Goal: Information Seeking & Learning: Learn about a topic

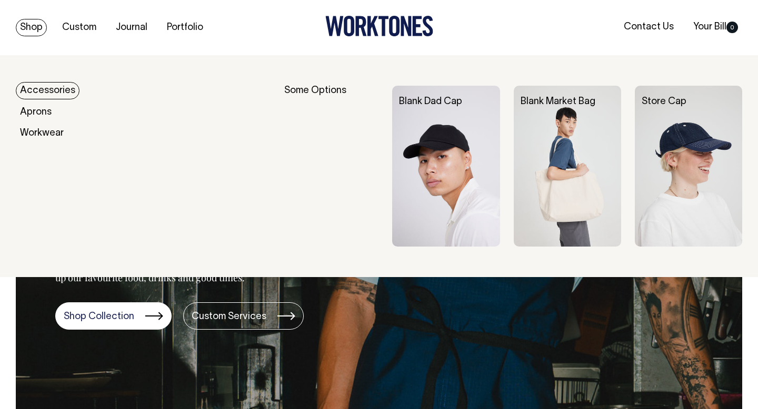
click at [62, 86] on link "Accessories" at bounding box center [48, 90] width 64 height 17
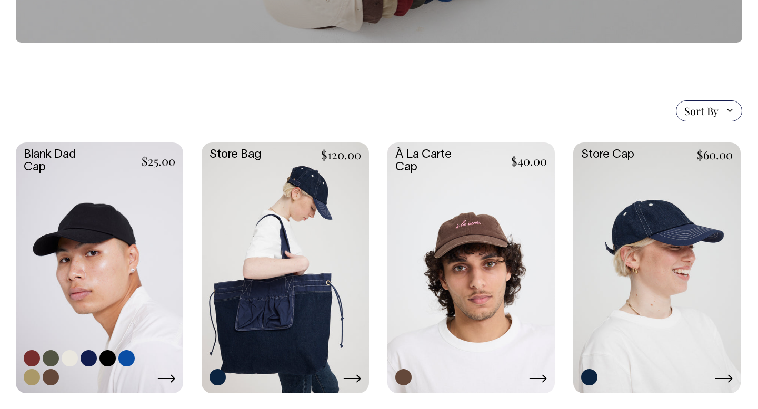
scroll to position [182, 0]
click at [27, 354] on link at bounding box center [32, 358] width 16 height 16
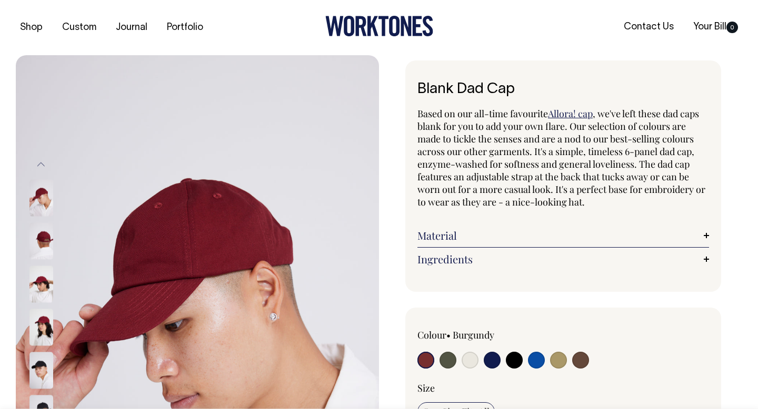
radio input "true"
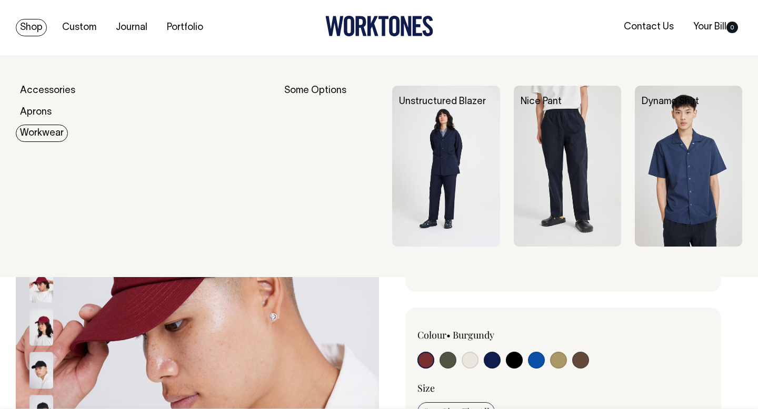
click at [402, 145] on img at bounding box center [445, 166] width 107 height 161
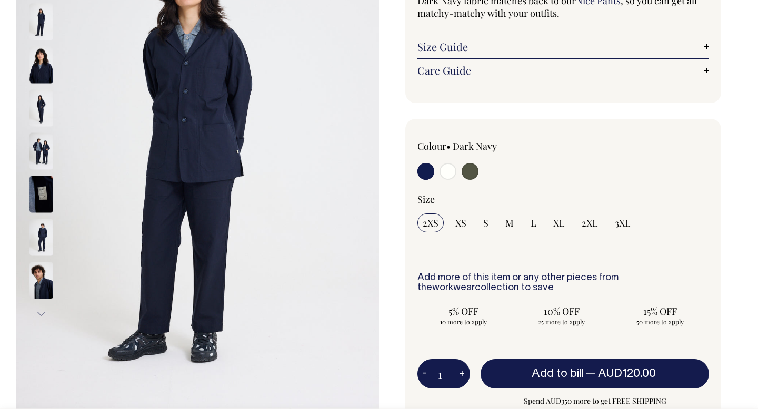
scroll to position [177, 0]
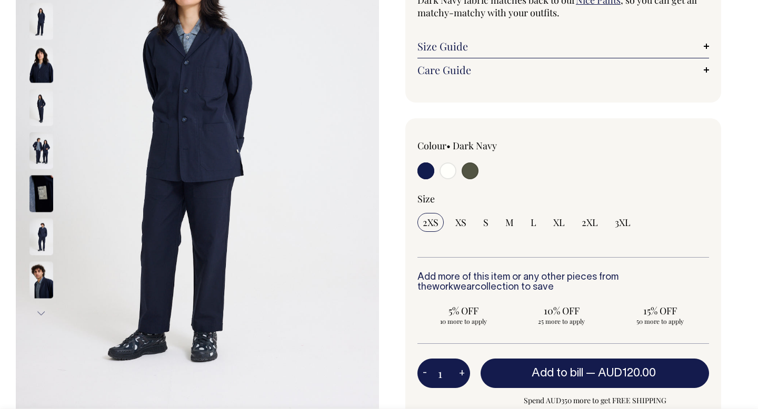
click at [440, 48] on link "Size Guide" at bounding box center [562, 46] width 291 height 13
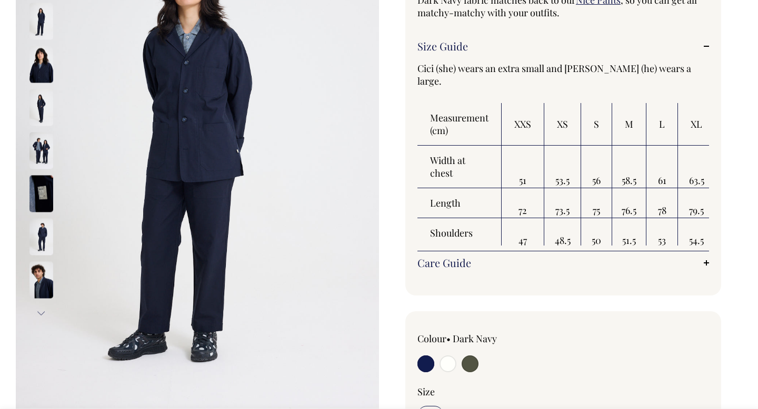
click at [707, 264] on link "Care Guide" at bounding box center [562, 263] width 291 height 13
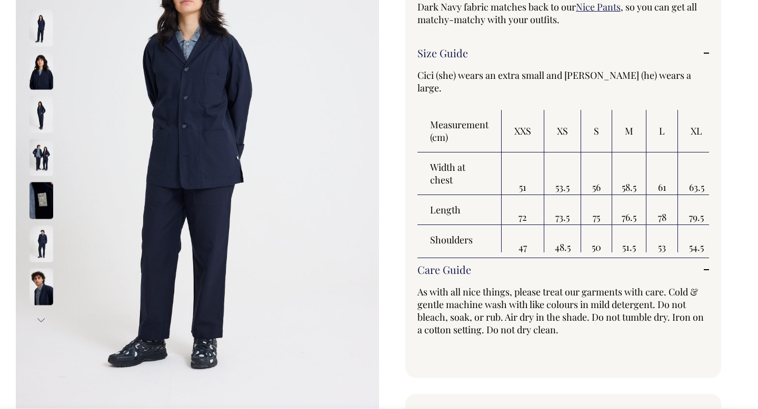
scroll to position [170, 0]
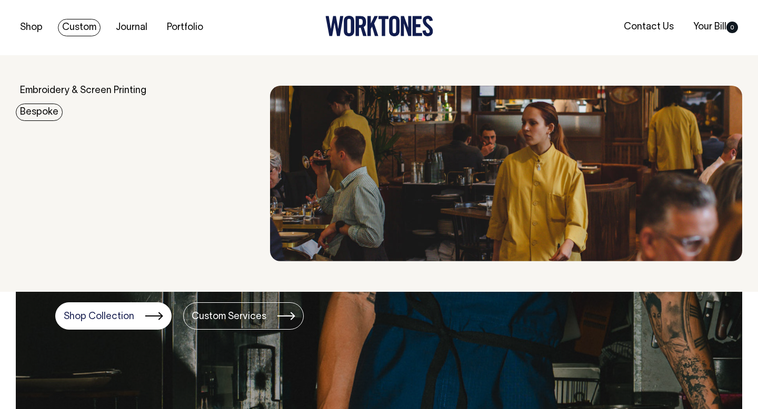
click at [39, 114] on link "Bespoke" at bounding box center [39, 112] width 47 height 17
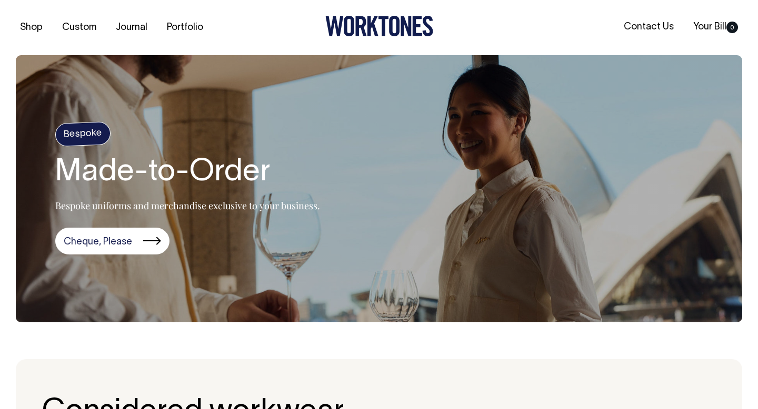
click at [361, 27] on icon at bounding box center [360, 26] width 11 height 20
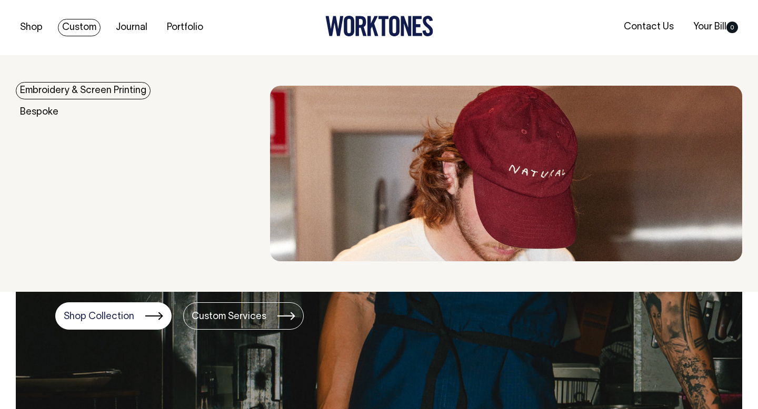
click at [80, 26] on link "Custom" at bounding box center [79, 27] width 43 height 17
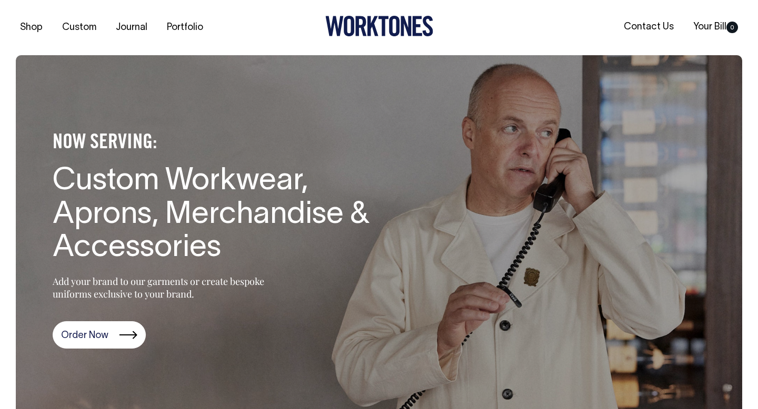
click at [80, 26] on link "Custom" at bounding box center [79, 27] width 43 height 17
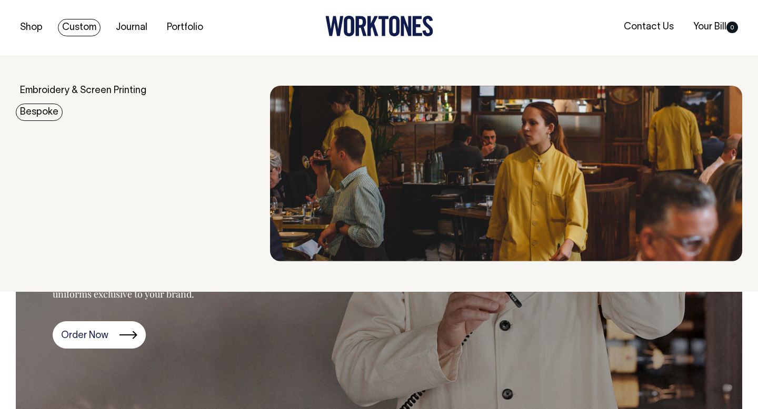
click at [42, 111] on link "Bespoke" at bounding box center [39, 112] width 47 height 17
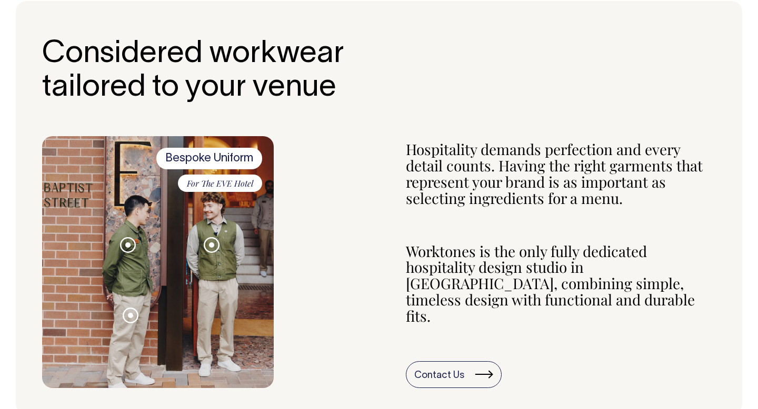
scroll to position [358, 0]
click at [214, 243] on span at bounding box center [211, 245] width 5 height 5
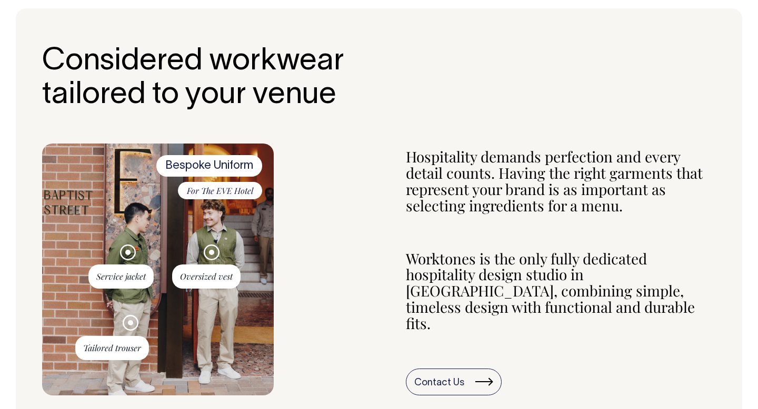
scroll to position [351, 0]
click at [307, 235] on div "Bespoke Uniform For The EVE Hotel Service jacket Oversized vest Tailored trouser" at bounding box center [378, 270] width 673 height 252
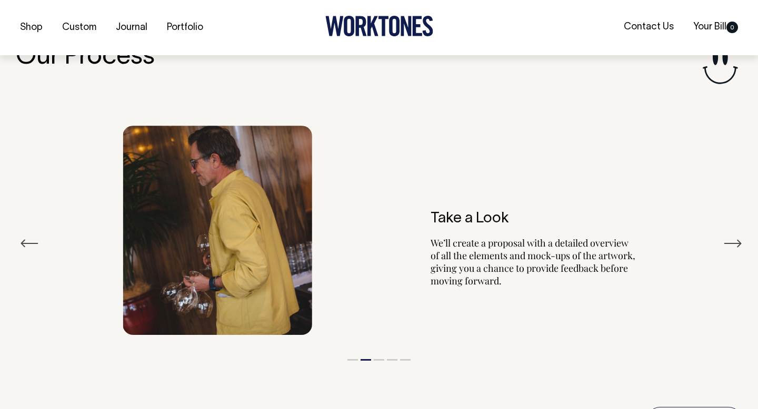
scroll to position [1808, 0]
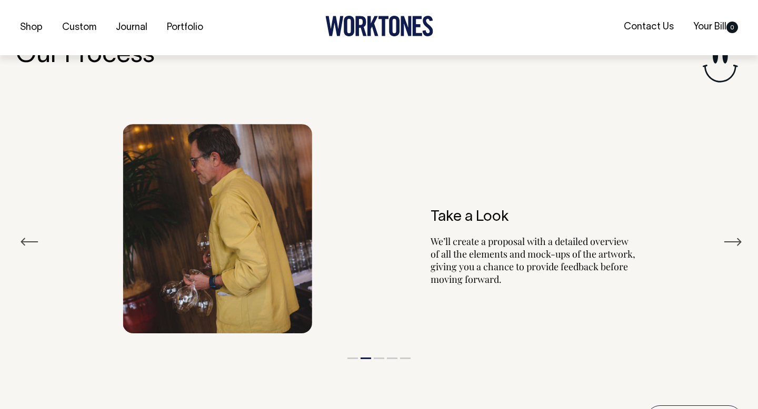
click at [737, 234] on button "Next" at bounding box center [732, 242] width 19 height 16
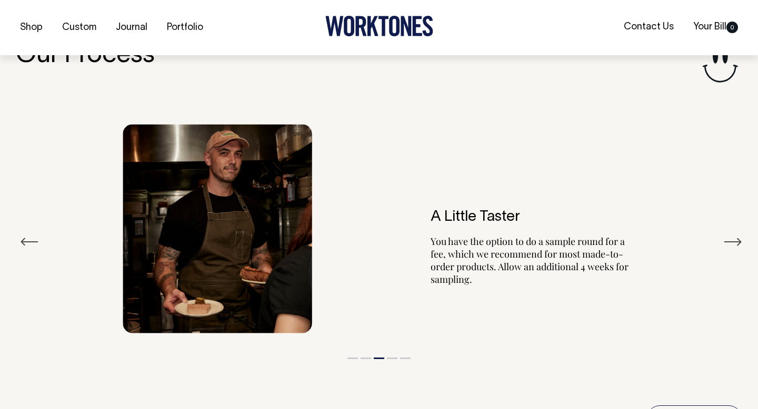
click at [737, 234] on button "Next" at bounding box center [732, 242] width 19 height 16
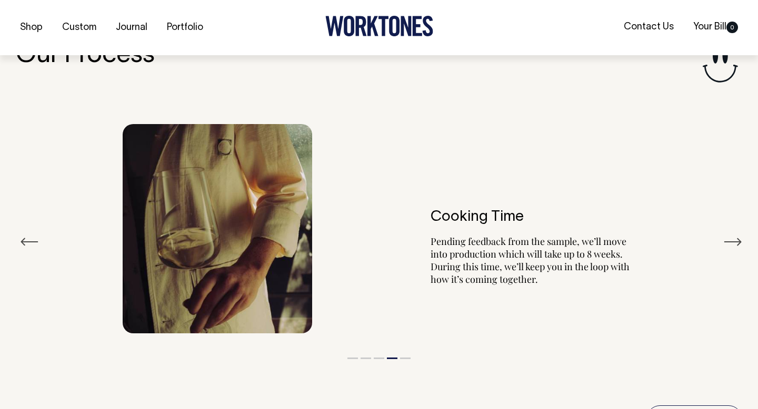
click at [737, 234] on button "Next" at bounding box center [732, 242] width 19 height 16
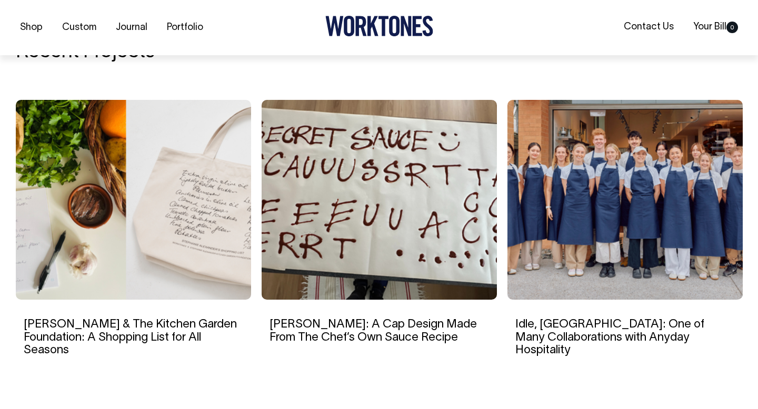
scroll to position [2323, 0]
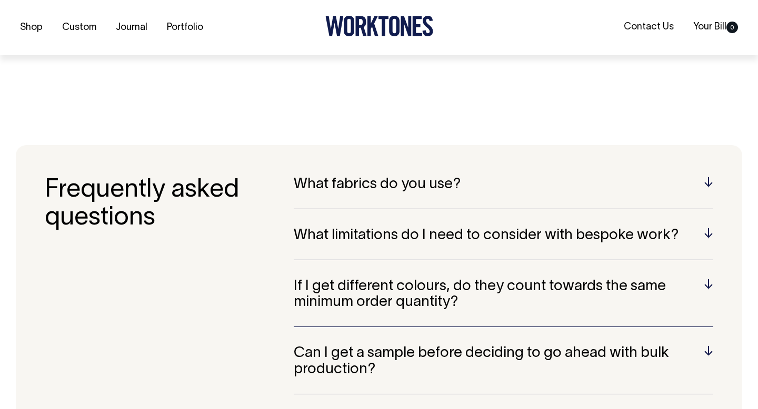
click at [434, 177] on div "What fabrics do you use? Wherever possible, we only work with cotton, linen or …" at bounding box center [503, 193] width 419 height 33
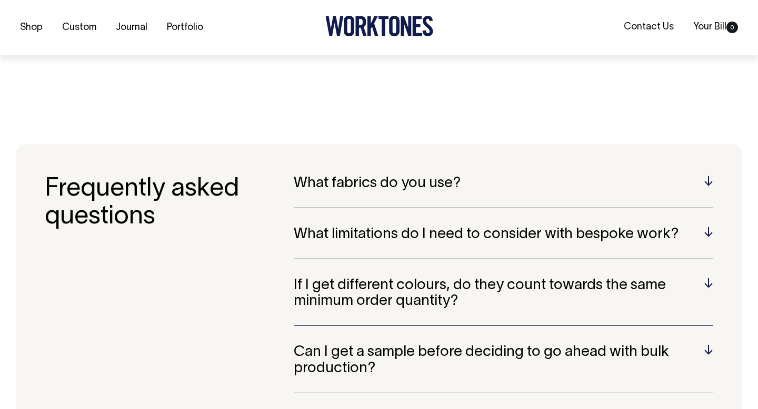
scroll to position [2631, 0]
click at [699, 175] on h5 "What fabrics do you use?" at bounding box center [503, 183] width 419 height 16
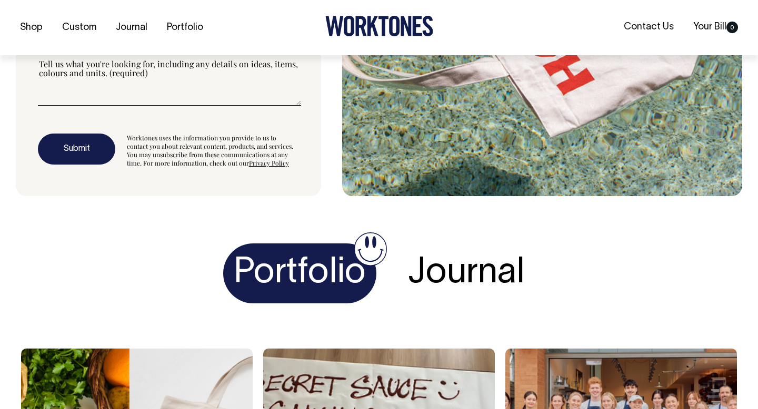
scroll to position [3589, 0]
